Goal: Check status: Check status

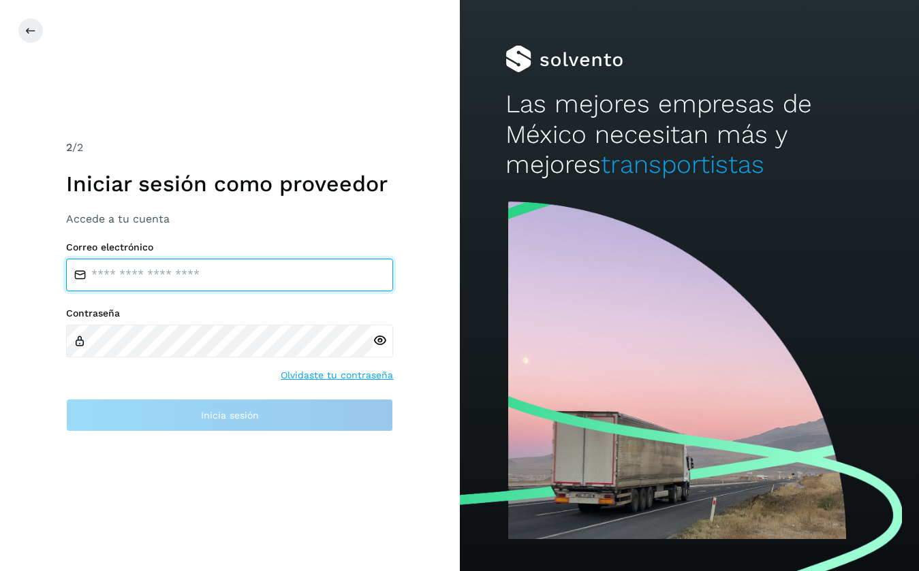
type input "**********"
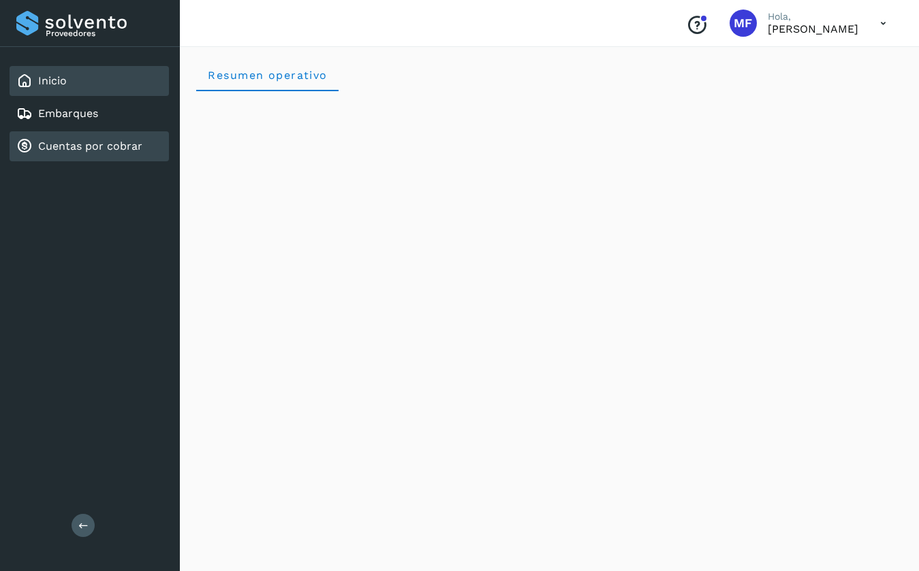
click at [88, 146] on link "Cuentas por cobrar" at bounding box center [90, 146] width 104 height 13
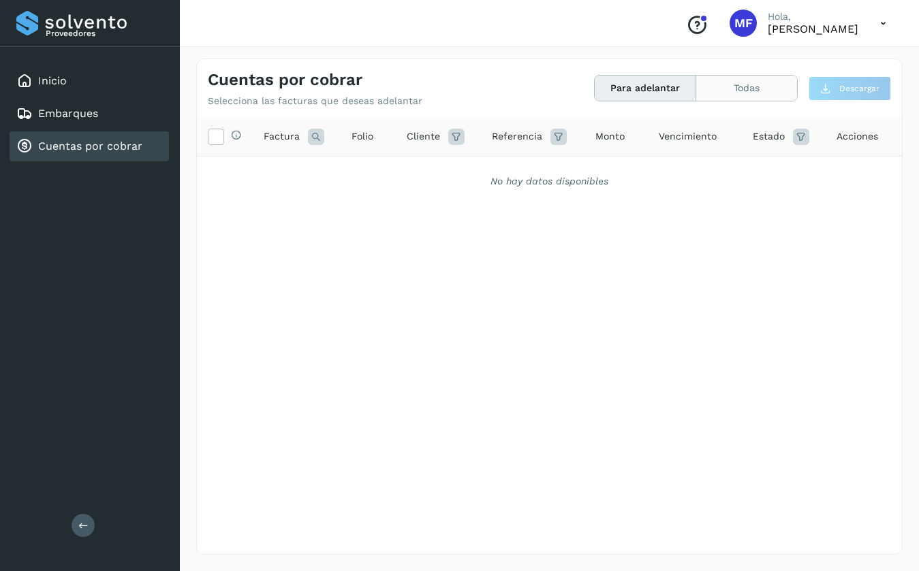
click at [768, 93] on button "Todas" at bounding box center [746, 88] width 101 height 25
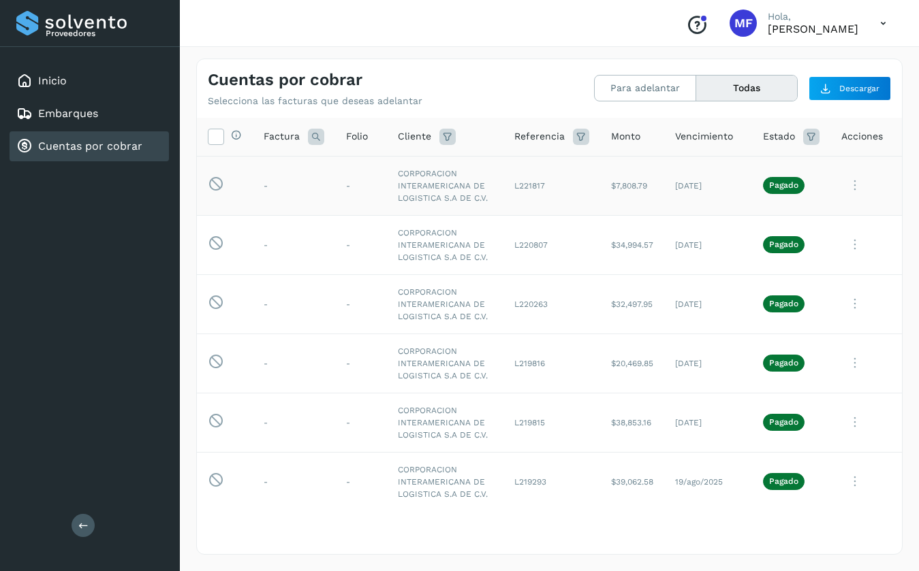
click at [857, 185] on icon at bounding box center [854, 186] width 27 height 28
click at [788, 217] on button "Ver Detalle" at bounding box center [809, 219] width 162 height 27
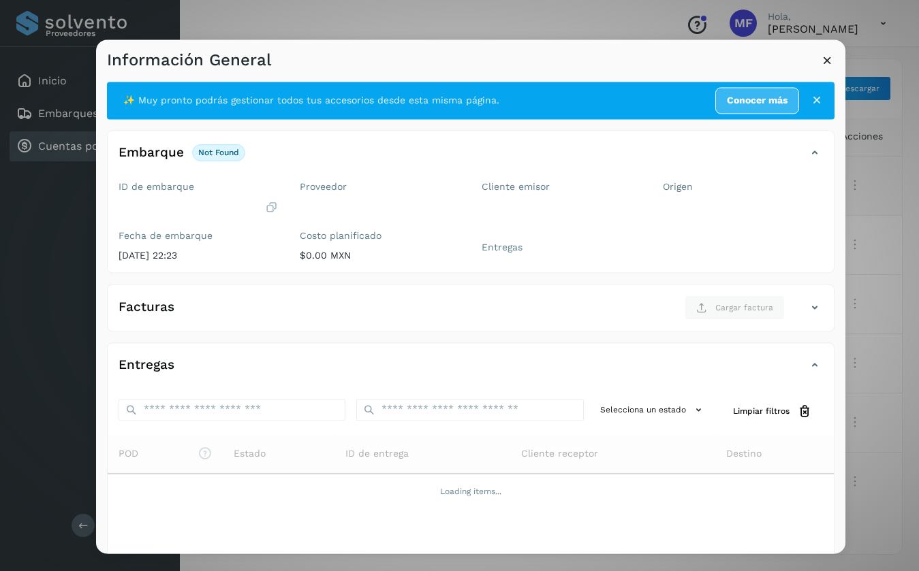
drag, startPoint x: 553, startPoint y: 1, endPoint x: 583, endPoint y: 28, distance: 40.0
click at [583, 28] on div "Información General ✨ Muy pronto podrás gestionar todos tus accesorios desde es…" at bounding box center [459, 285] width 919 height 571
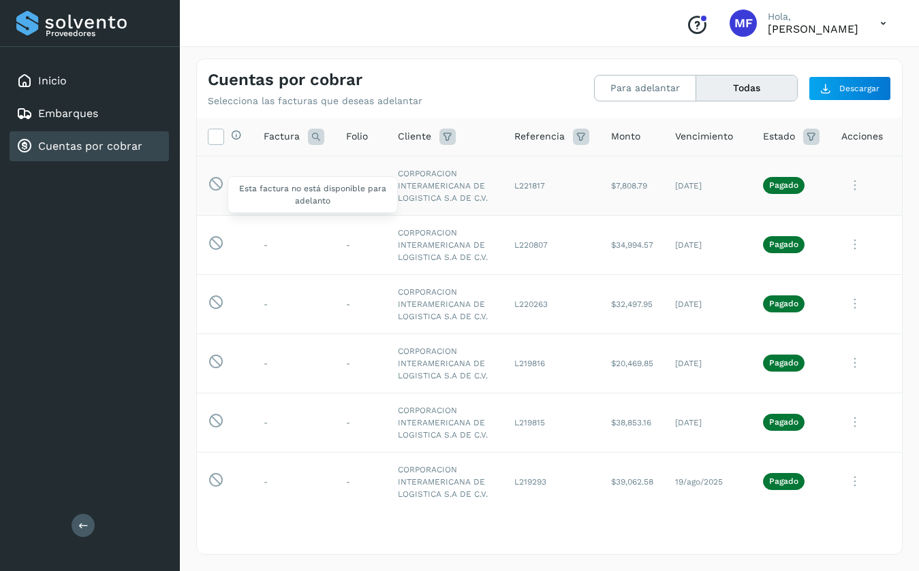
click at [227, 182] on span "Esta factura no está disponible para adelanto" at bounding box center [312, 194] width 170 height 37
click at [415, 185] on td "CORPORACION INTERAMERICANA DE LOGISTICA S.A DE C.V." at bounding box center [445, 185] width 116 height 59
click at [856, 182] on icon at bounding box center [854, 186] width 27 height 28
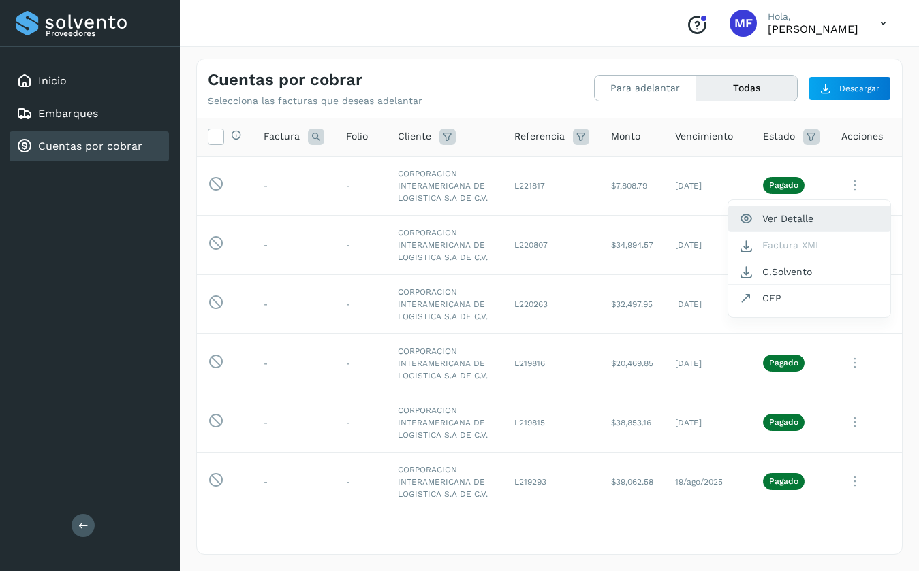
click at [791, 214] on button "Ver Detalle" at bounding box center [809, 219] width 162 height 27
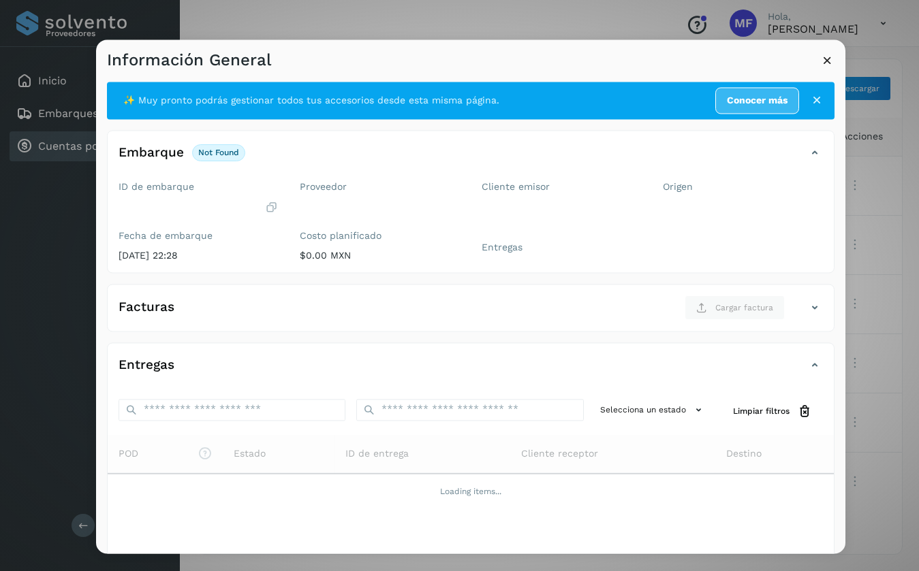
click at [823, 54] on icon at bounding box center [827, 60] width 14 height 14
